Goal: Find specific page/section: Find specific page/section

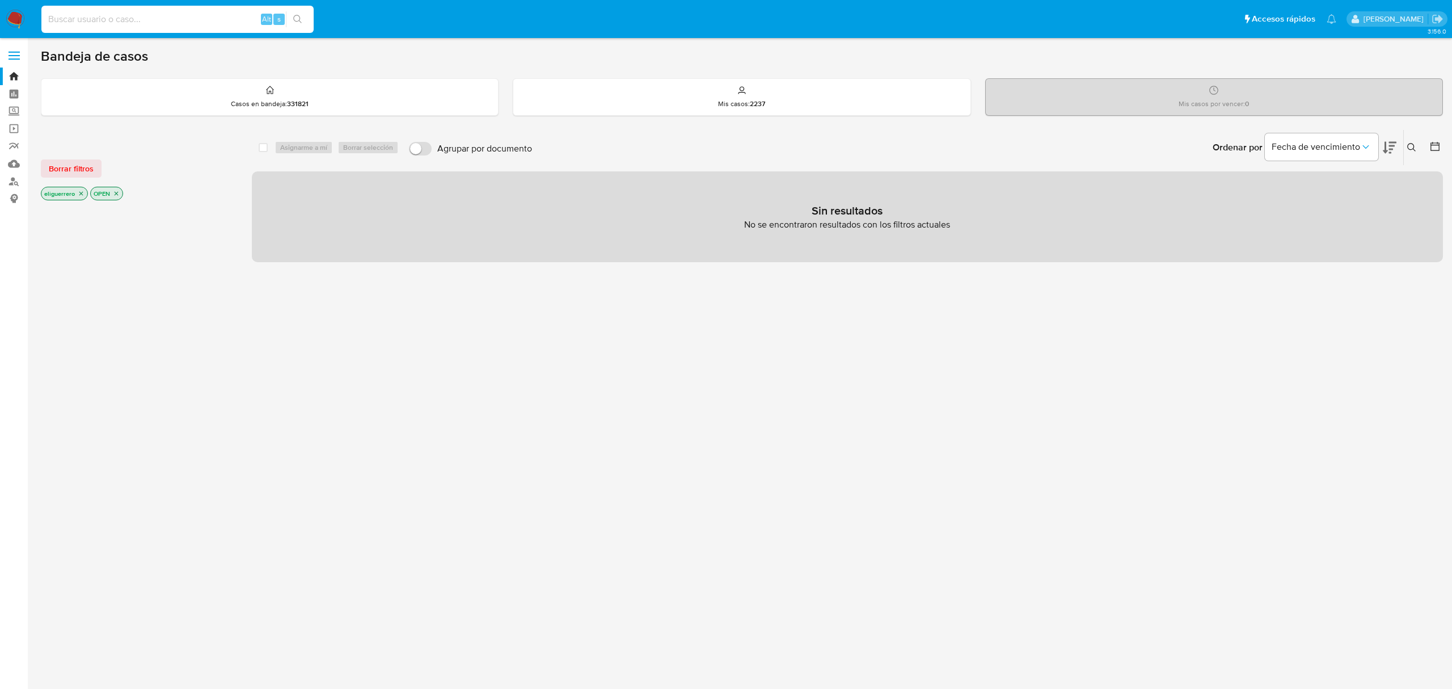
click at [144, 14] on input at bounding box center [177, 19] width 272 height 15
paste input "1362708322"
type input "1362708322"
click at [298, 24] on button "search-icon" at bounding box center [297, 19] width 23 height 16
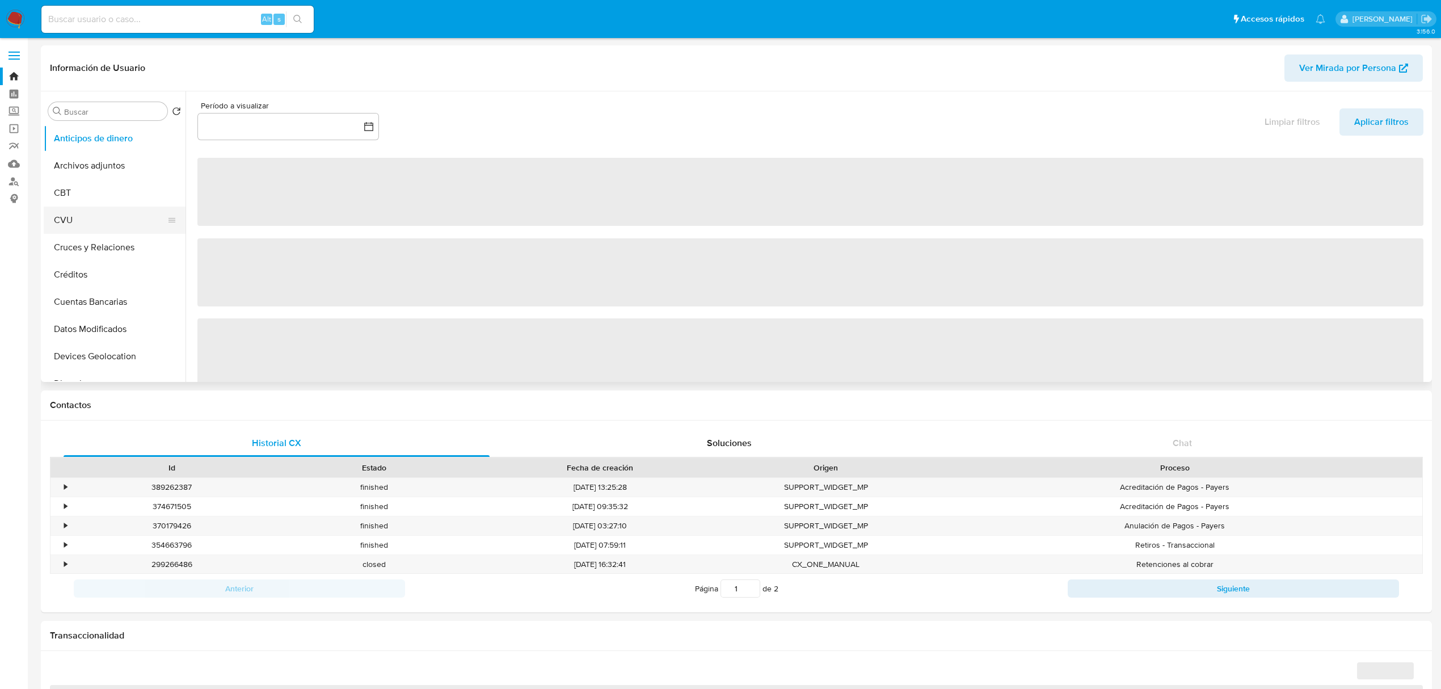
select select "10"
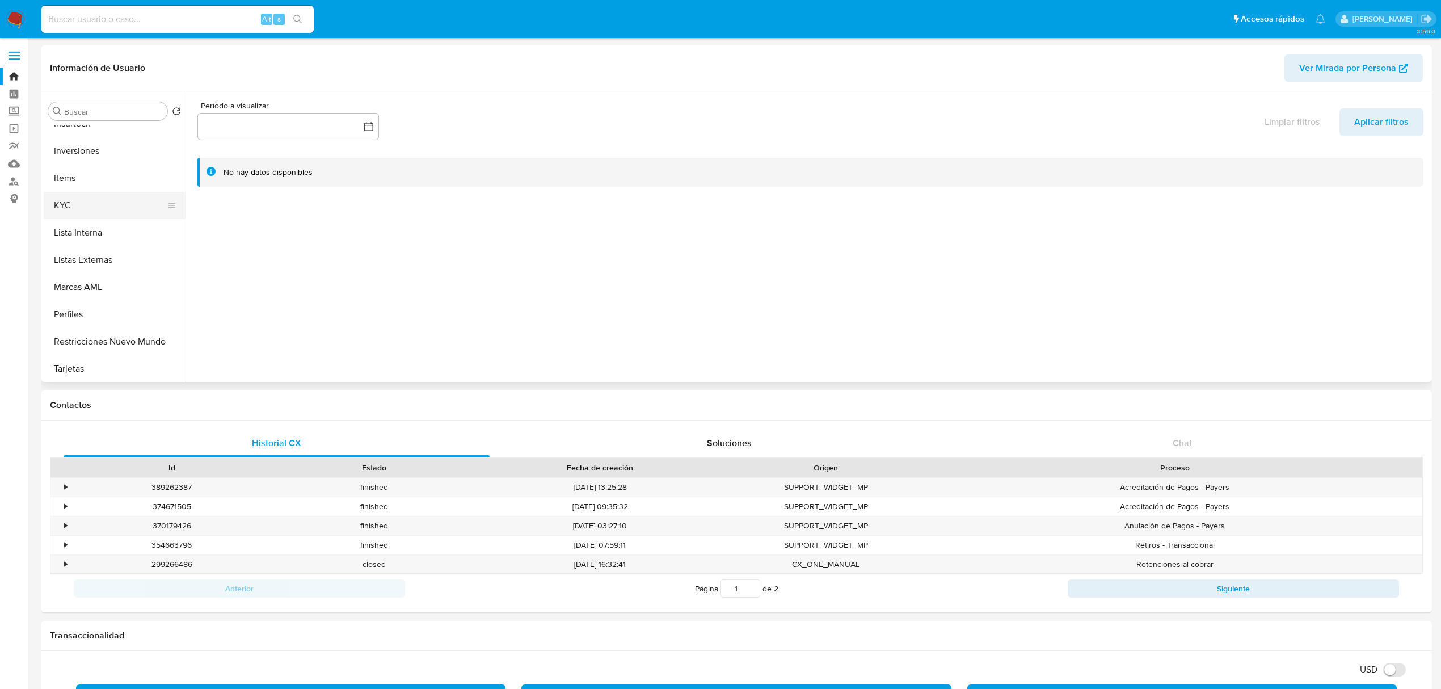
scroll to position [533, 0]
click at [88, 205] on button "KYC" at bounding box center [110, 204] width 133 height 27
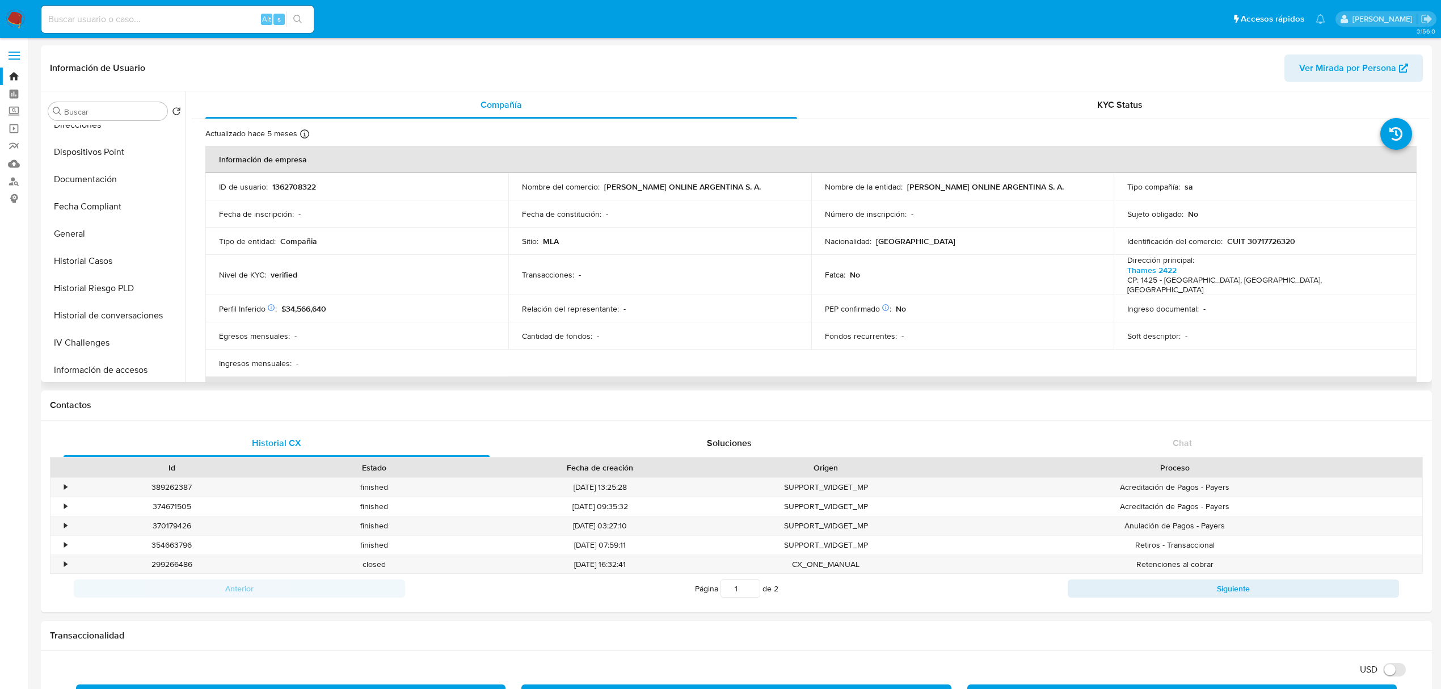
scroll to position [230, 0]
click at [112, 284] on button "Historial Casos" at bounding box center [110, 289] width 133 height 27
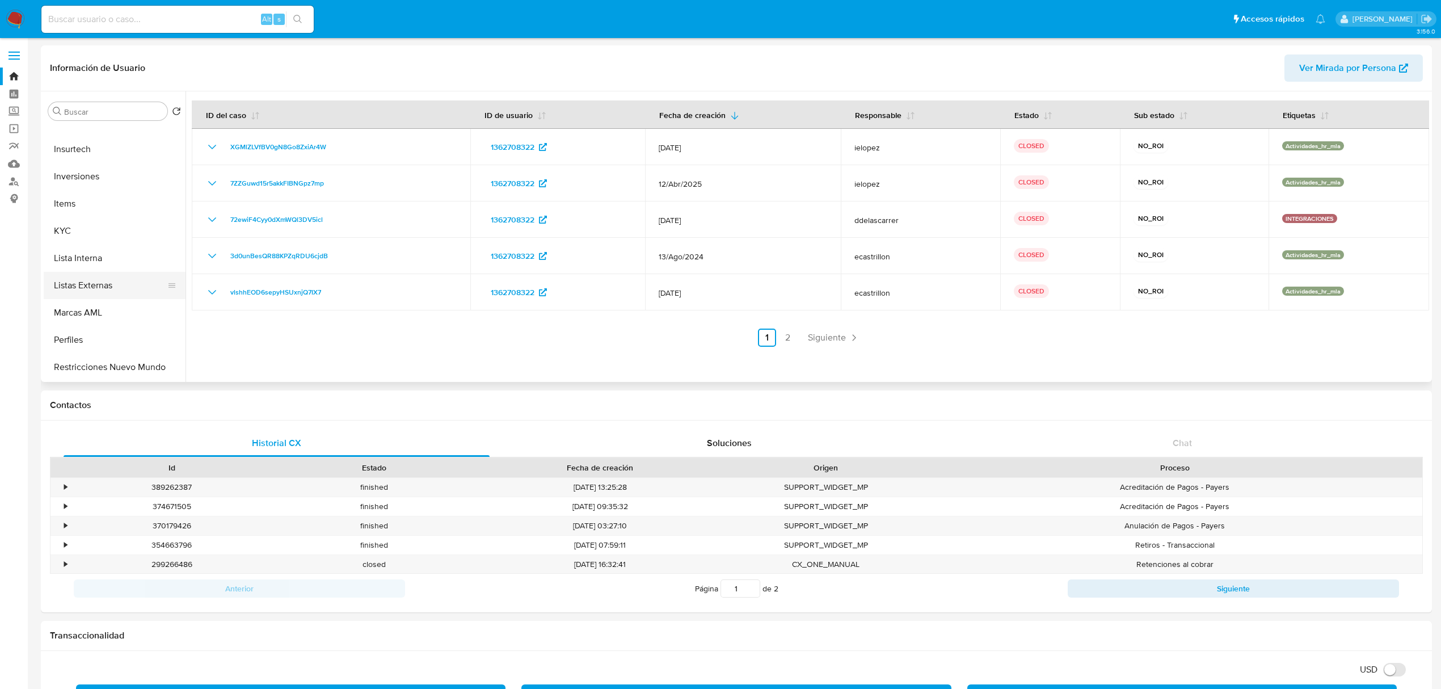
scroll to position [533, 0]
click at [87, 230] on button "Lista Interna" at bounding box center [110, 231] width 133 height 27
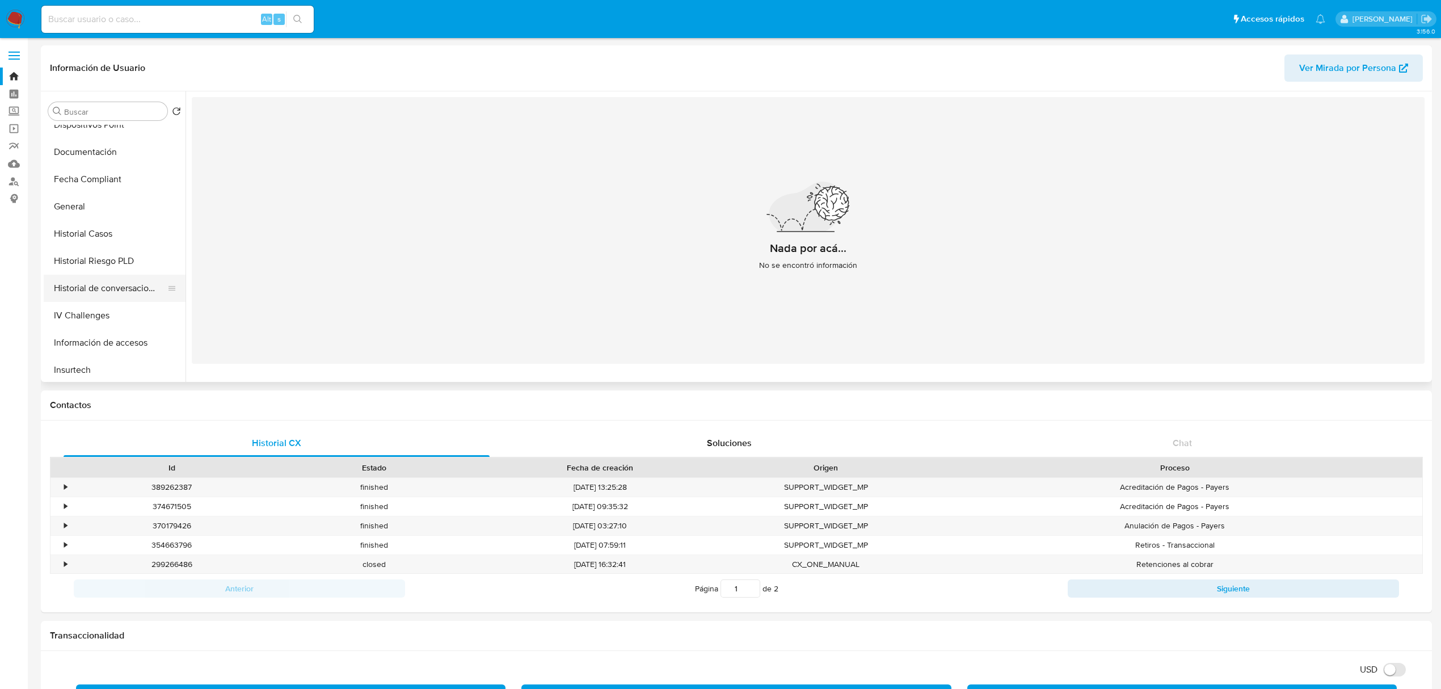
scroll to position [306, 0]
click at [130, 214] on button "Historial Casos" at bounding box center [110, 213] width 133 height 27
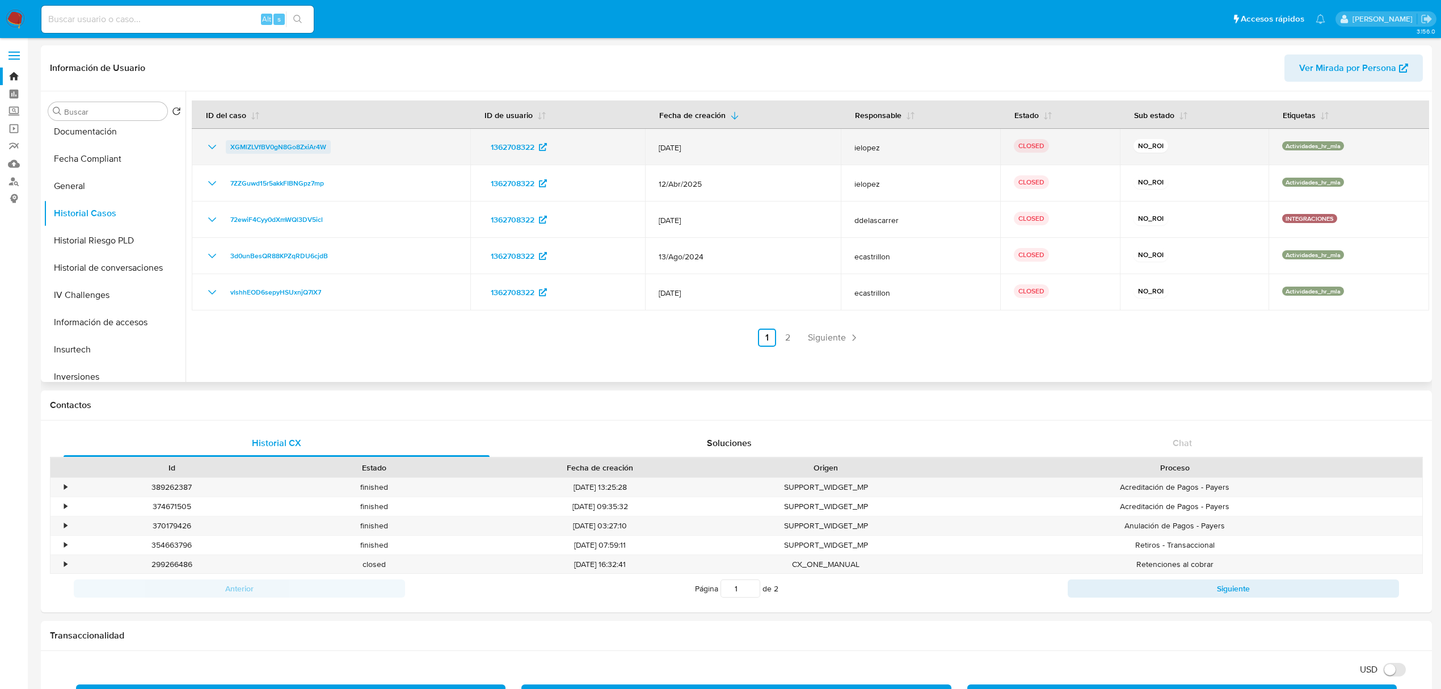
click at [263, 144] on span "XGMlZLVfBV0gN8Go8ZxiAr4W" at bounding box center [278, 147] width 96 height 14
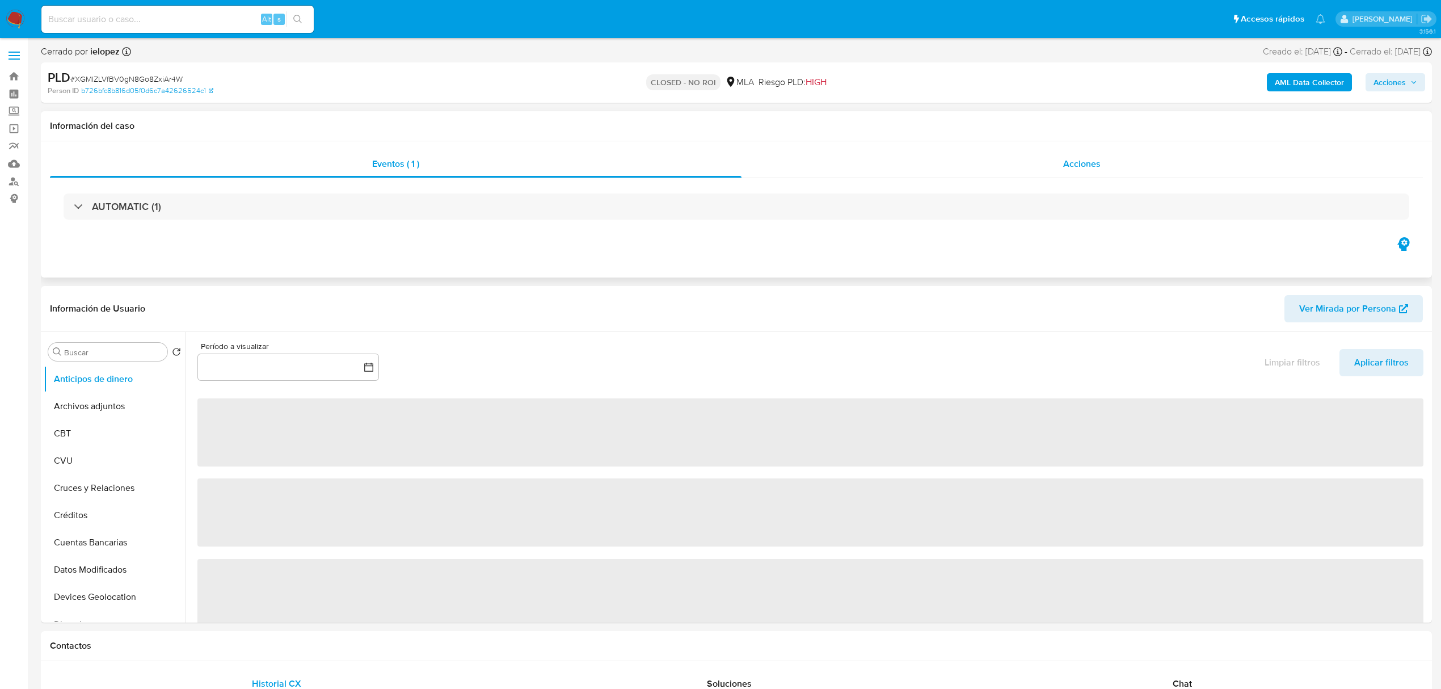
click at [1073, 163] on span "Acciones" at bounding box center [1081, 163] width 37 height 13
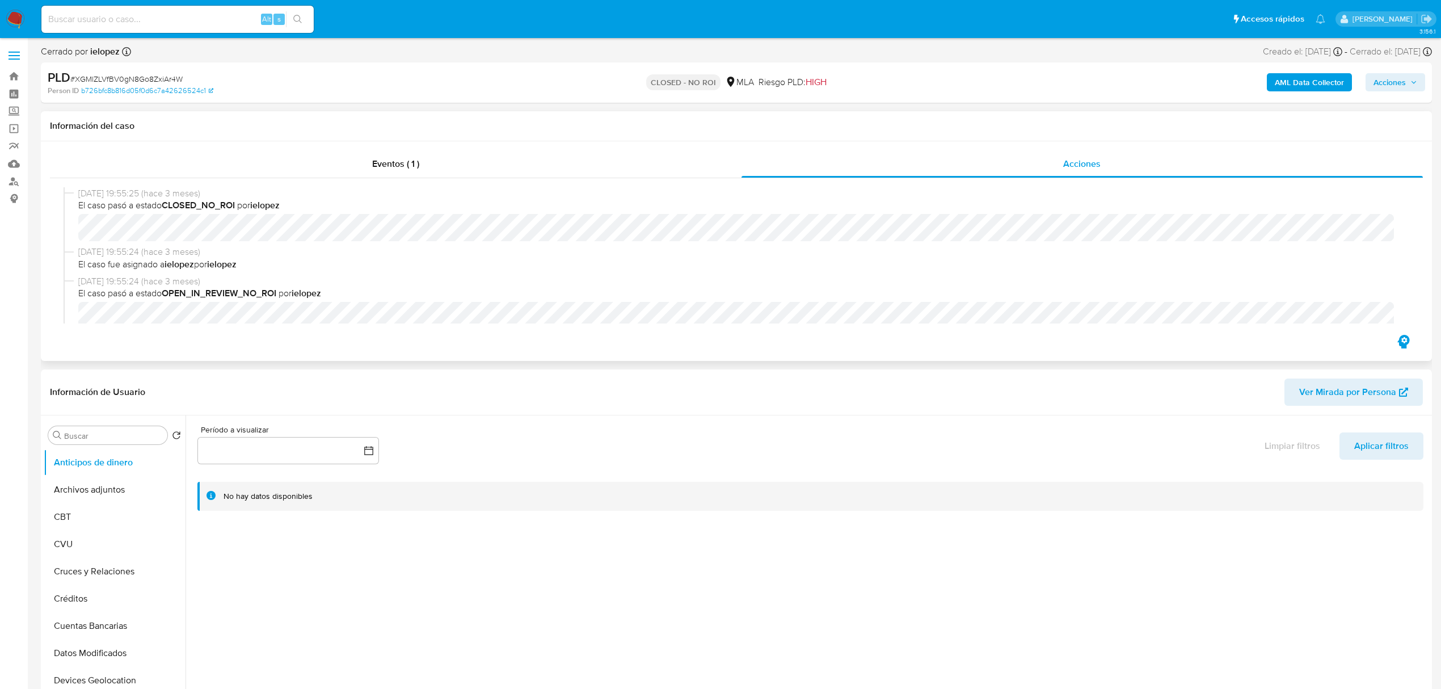
select select "10"
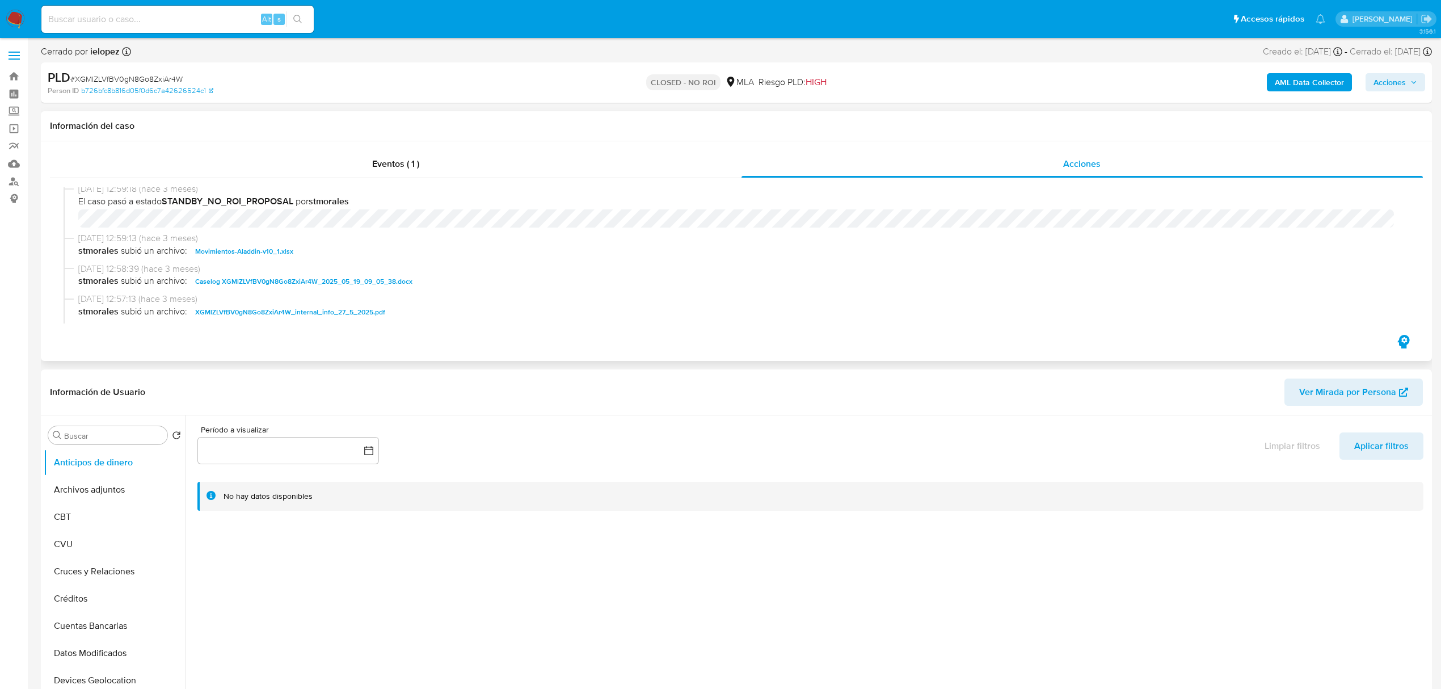
click at [259, 280] on span "Caselog XGMlZLVfBV0gN8Go8ZxiAr4W_2025_05_19_09_05_38.docx" at bounding box center [303, 282] width 217 height 14
click at [116, 500] on button "Archivos adjuntos" at bounding box center [110, 489] width 133 height 27
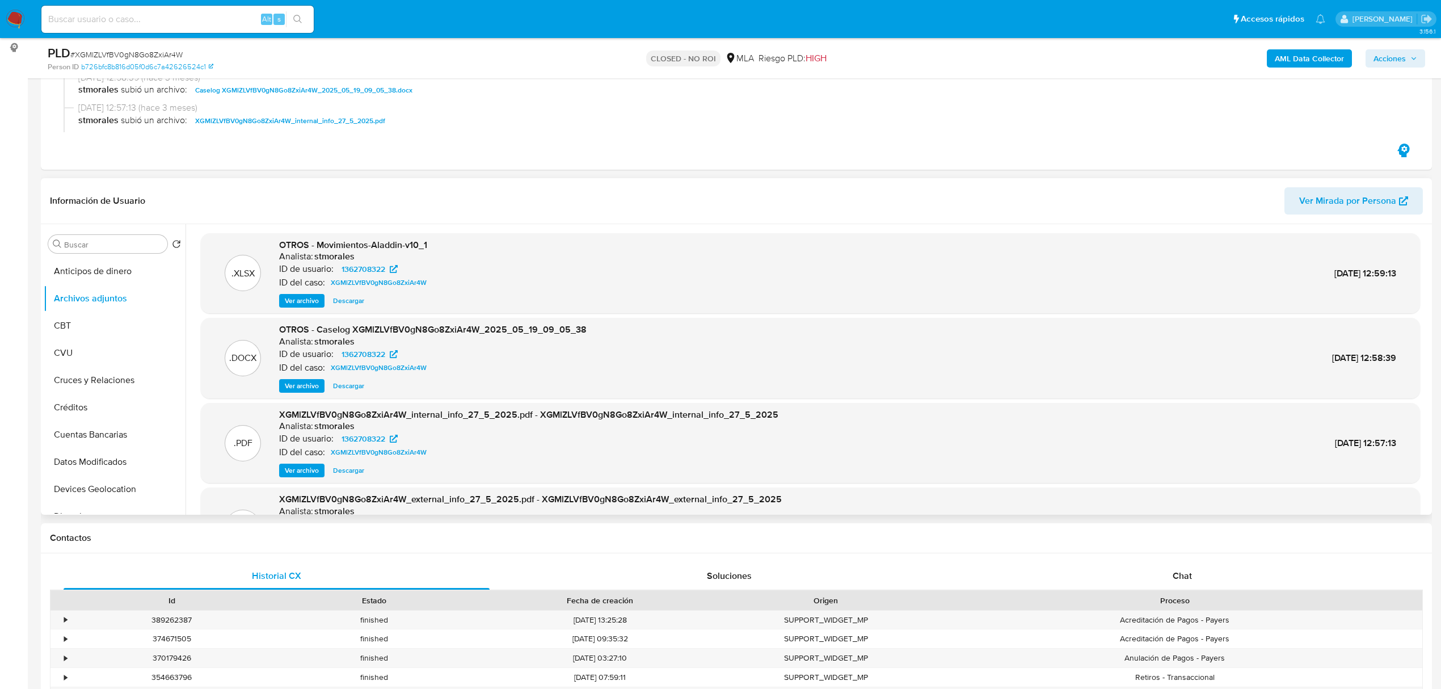
click at [302, 389] on span "Ver archivo" at bounding box center [302, 385] width 34 height 11
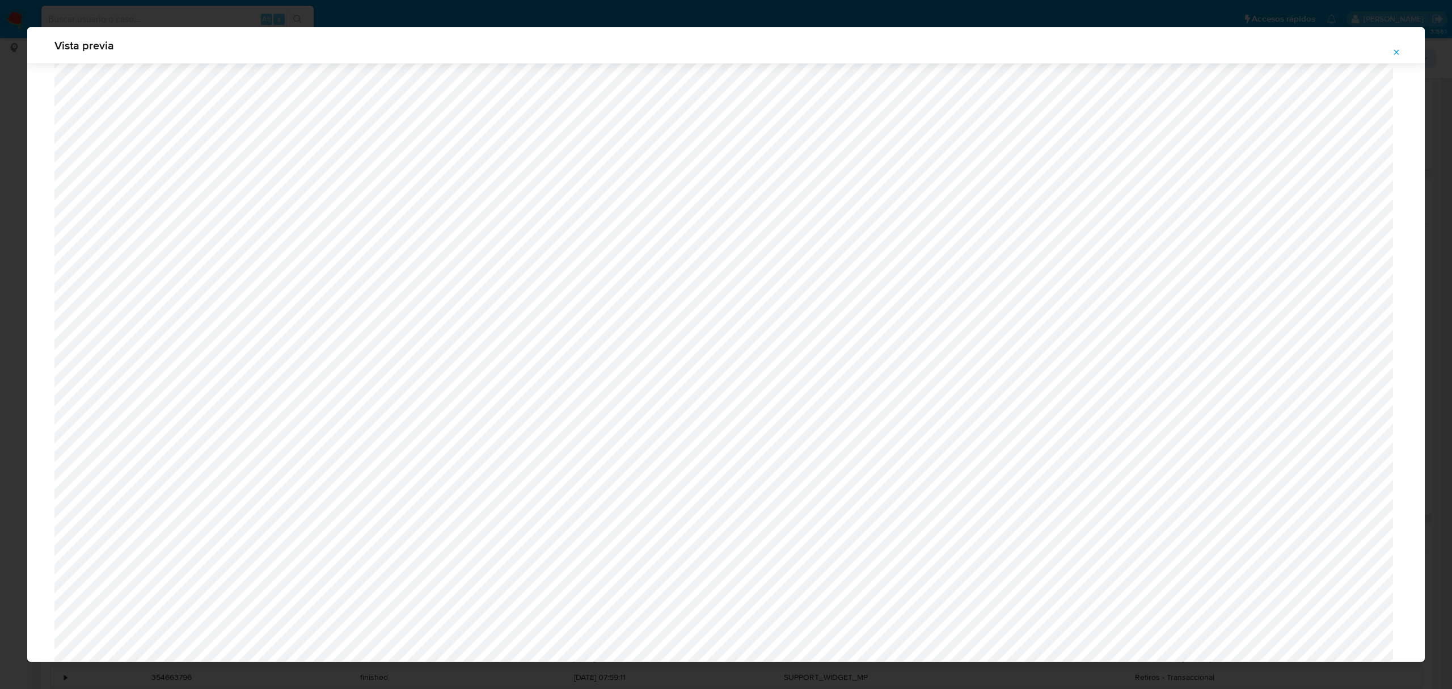
scroll to position [582, 0]
drag, startPoint x: 1402, startPoint y: 52, endPoint x: 1391, endPoint y: 60, distance: 13.1
click at [1402, 52] on button "Attachment preview" at bounding box center [1396, 52] width 25 height 18
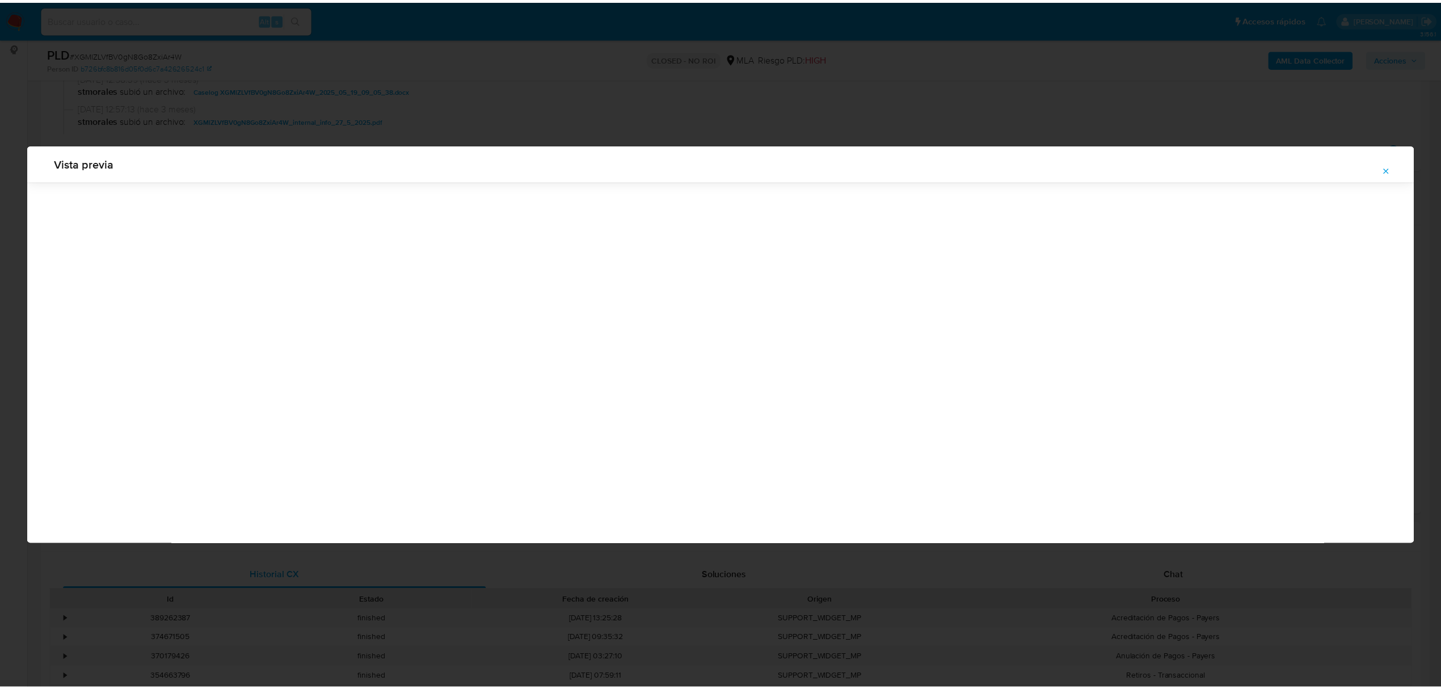
scroll to position [0, 0]
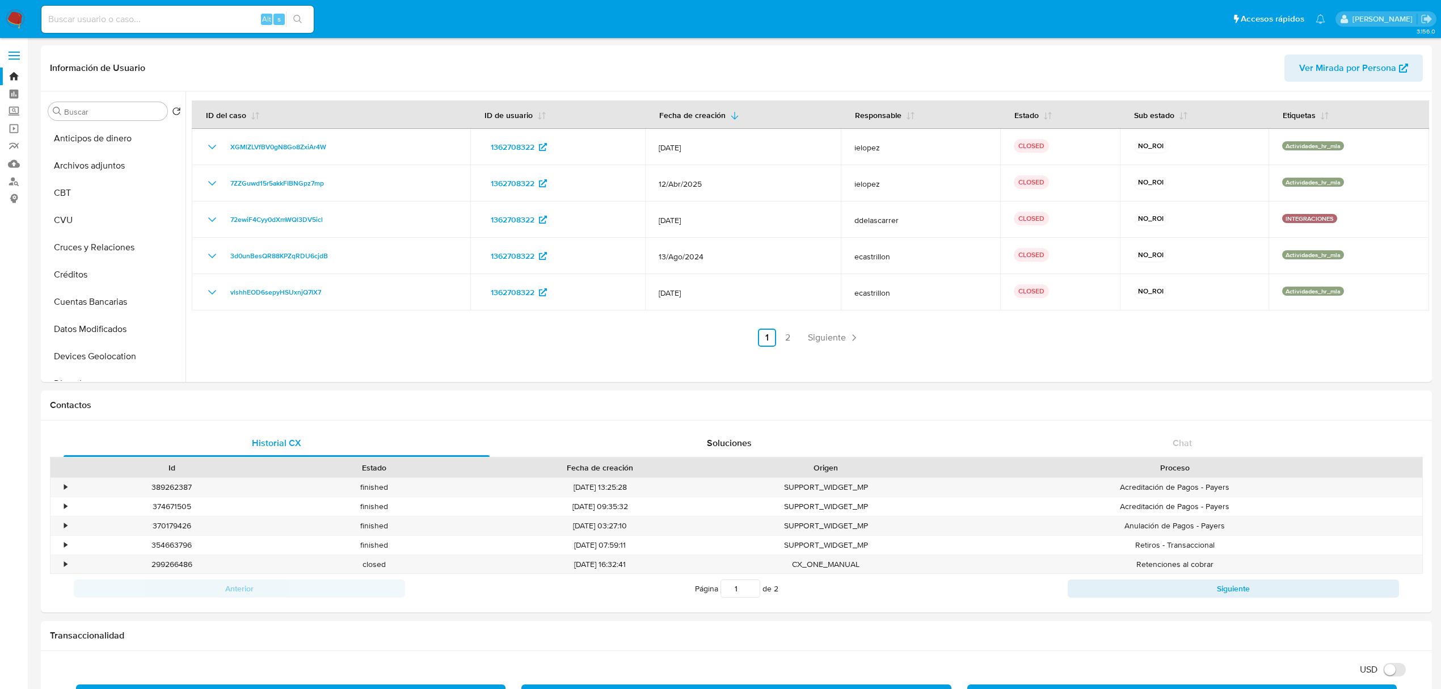
select select "10"
click at [12, 176] on link "Buscador de personas" at bounding box center [67, 181] width 135 height 18
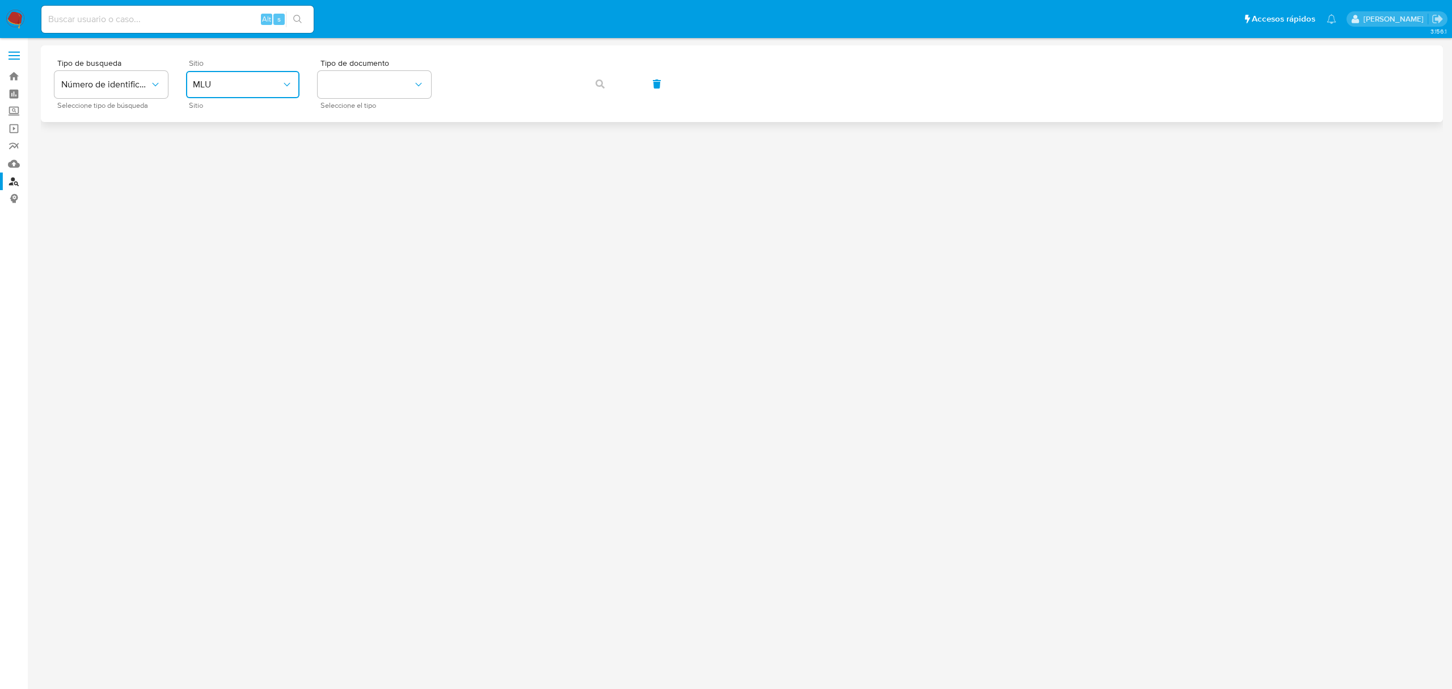
click at [257, 79] on span "MLU" at bounding box center [237, 84] width 88 height 11
click at [261, 138] on div "MLA" at bounding box center [239, 142] width 93 height 27
click at [373, 88] on button "identificationType" at bounding box center [374, 84] width 113 height 27
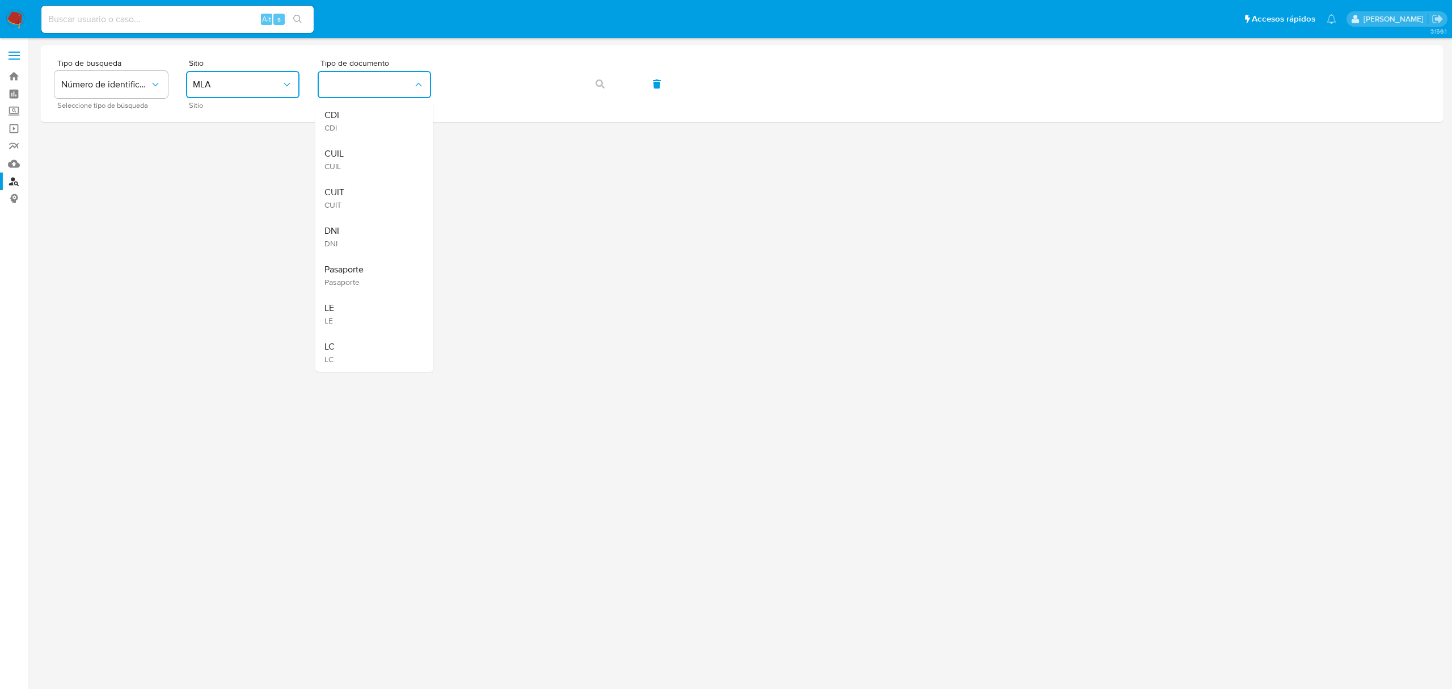
click at [366, 163] on div "CUIL CUIL" at bounding box center [370, 159] width 93 height 39
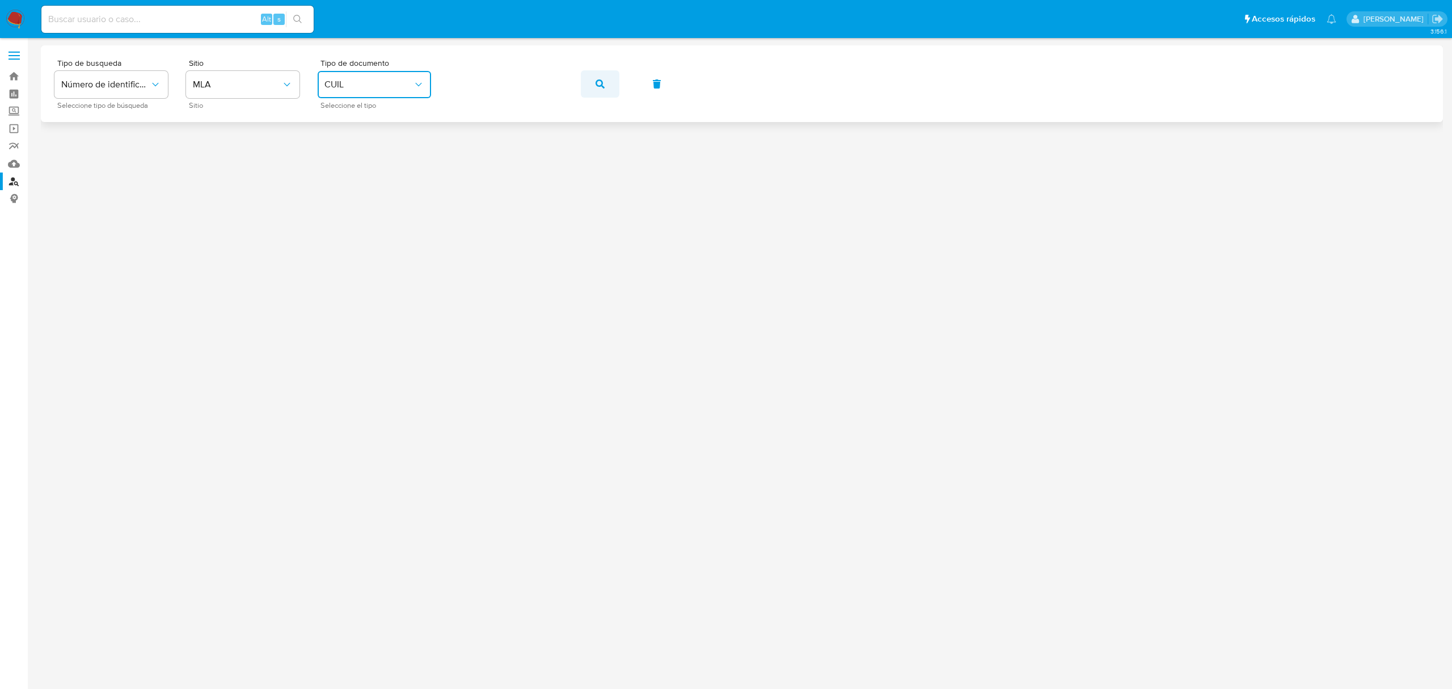
click at [596, 80] on icon "button" at bounding box center [600, 83] width 9 height 9
